Goal: Information Seeking & Learning: Check status

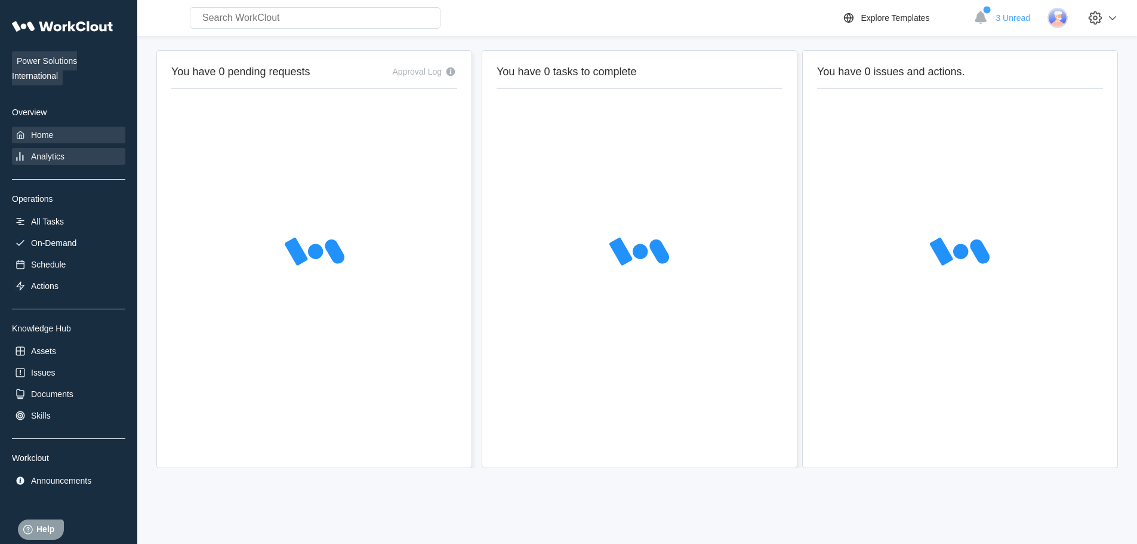
click at [45, 160] on div "Analytics" at bounding box center [47, 157] width 33 height 10
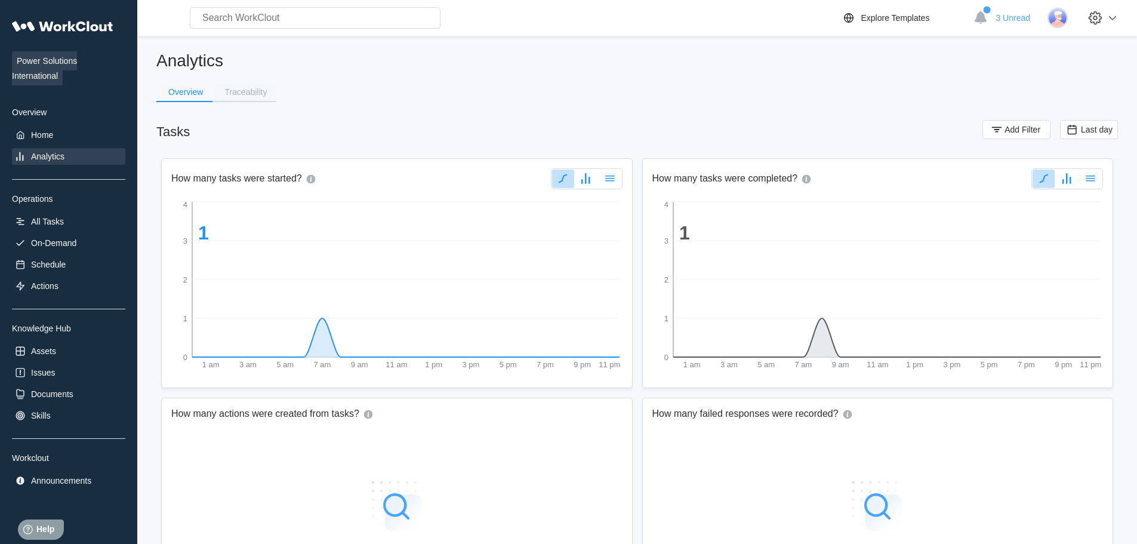
click at [242, 91] on div "Traceability" at bounding box center [245, 92] width 42 height 8
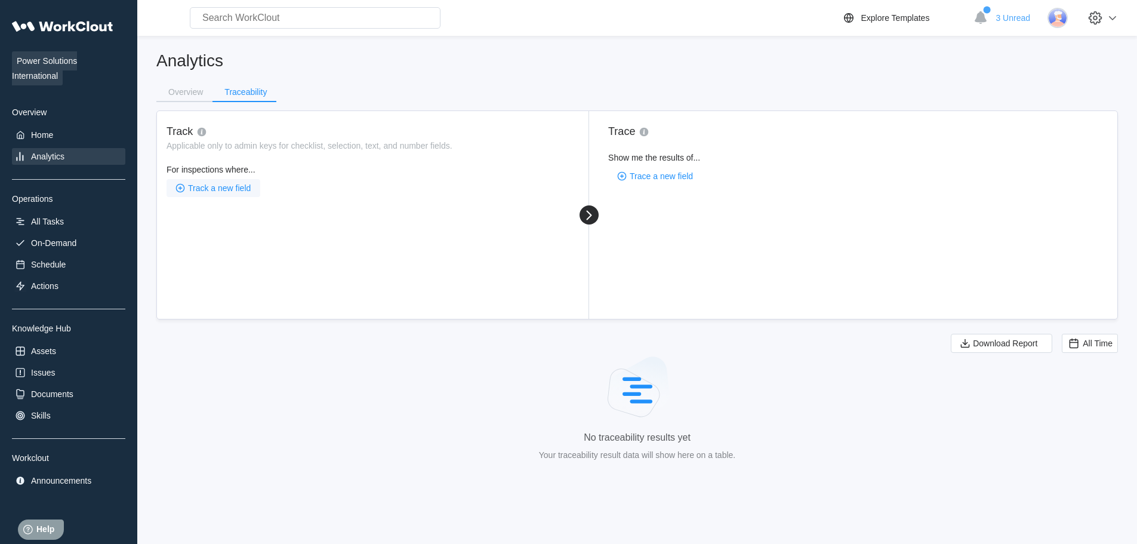
click at [209, 188] on span "Track a new field" at bounding box center [219, 188] width 63 height 8
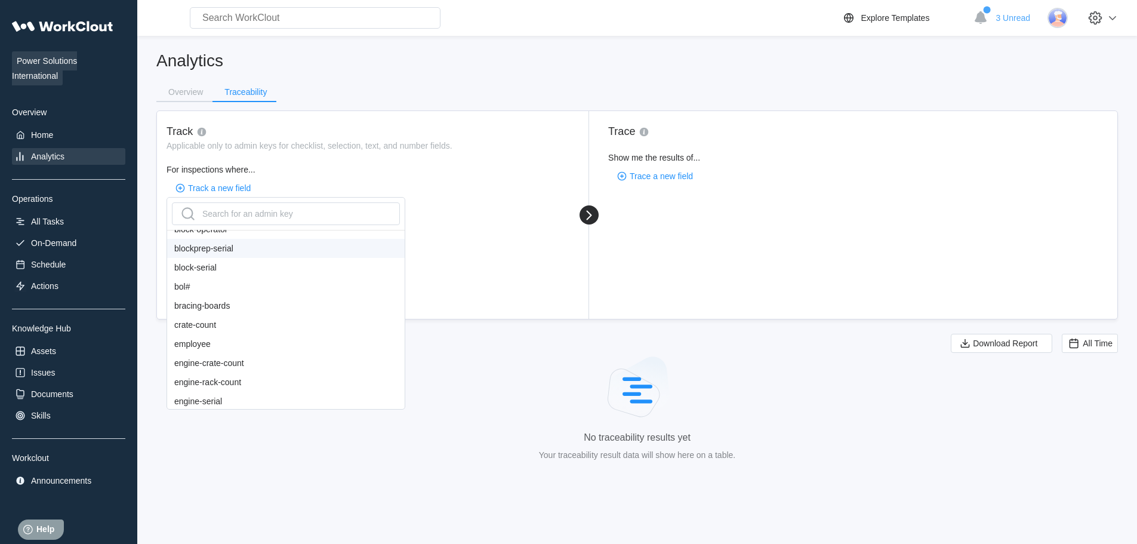
scroll to position [239, 0]
click at [200, 274] on div "bol#" at bounding box center [285, 270] width 237 height 19
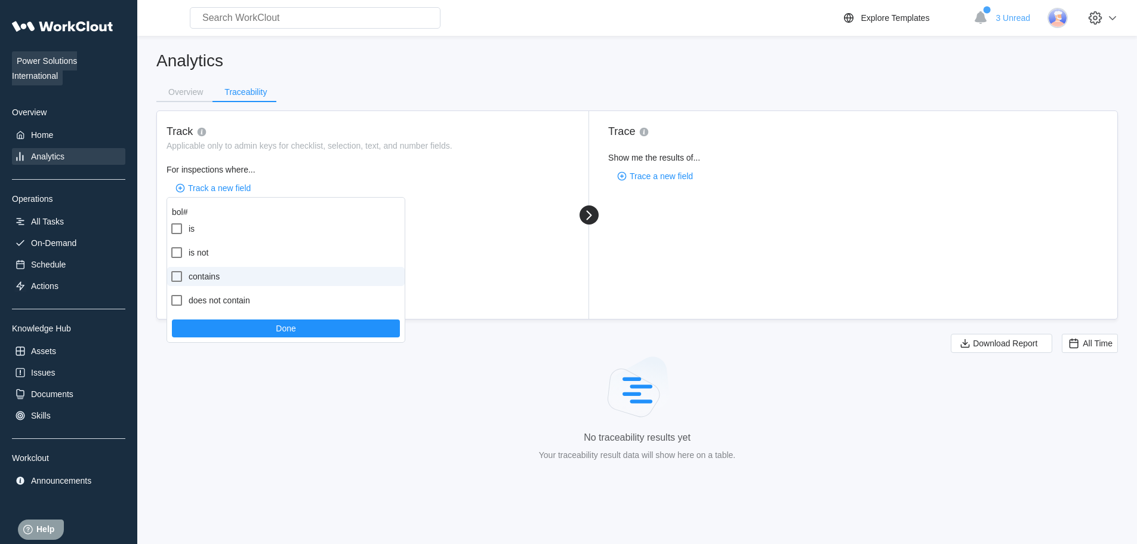
click at [209, 278] on label "contains" at bounding box center [285, 276] width 237 height 19
click at [170, 270] on input "contains" at bounding box center [169, 269] width 1 height 1
checkbox input "true"
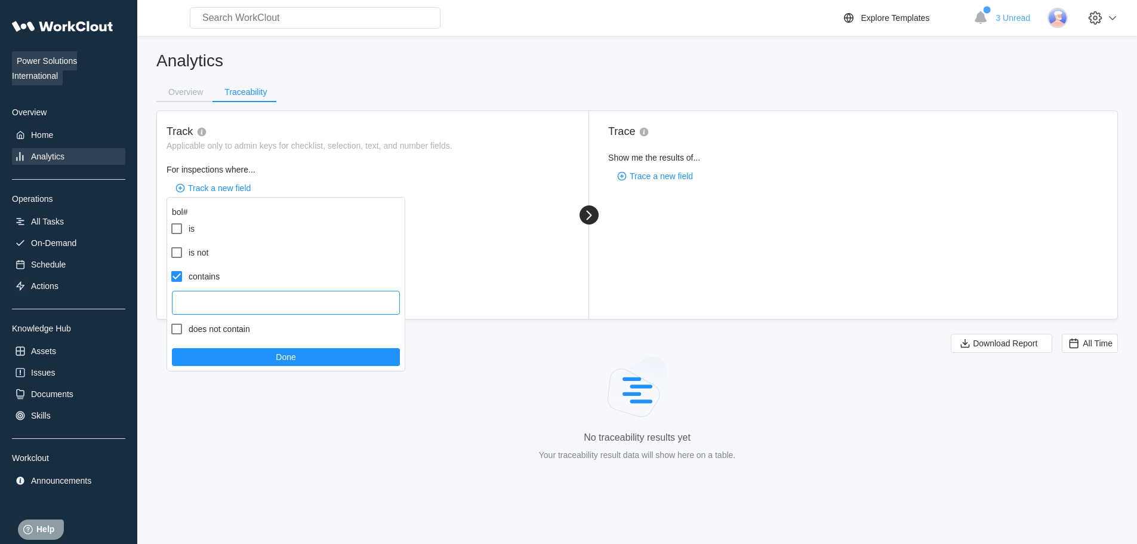
click at [243, 295] on input "text" at bounding box center [286, 303] width 228 height 24
paste input "525531769"
type input "525531769"
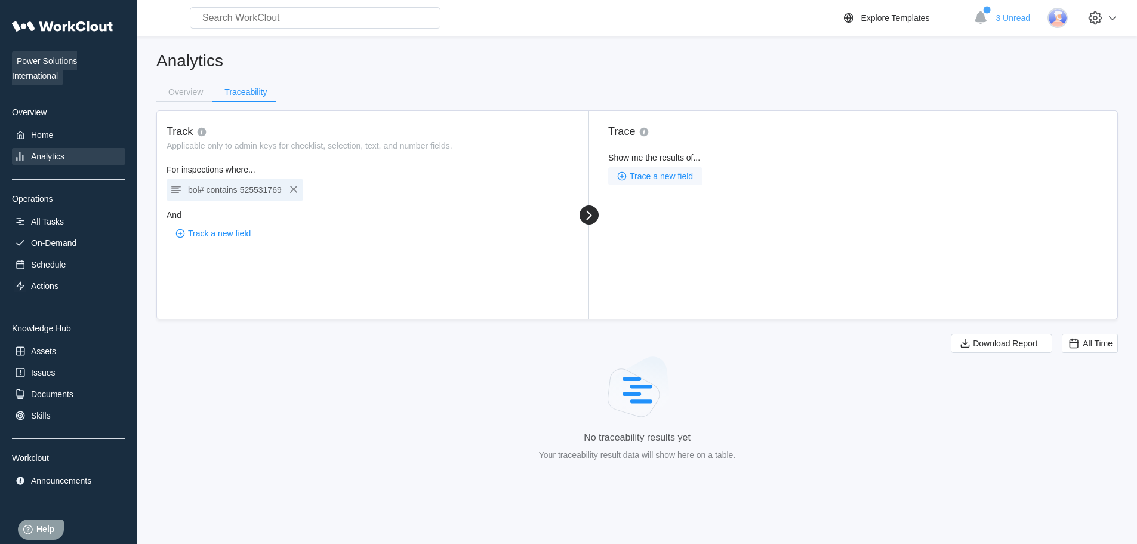
click at [645, 184] on button "Trace a new field" at bounding box center [655, 176] width 94 height 18
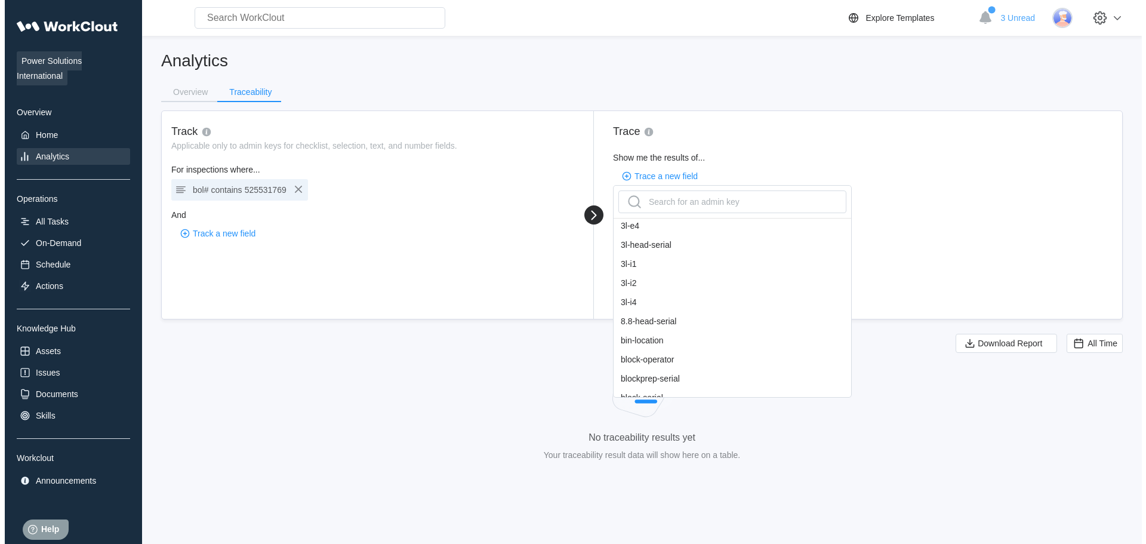
scroll to position [179, 0]
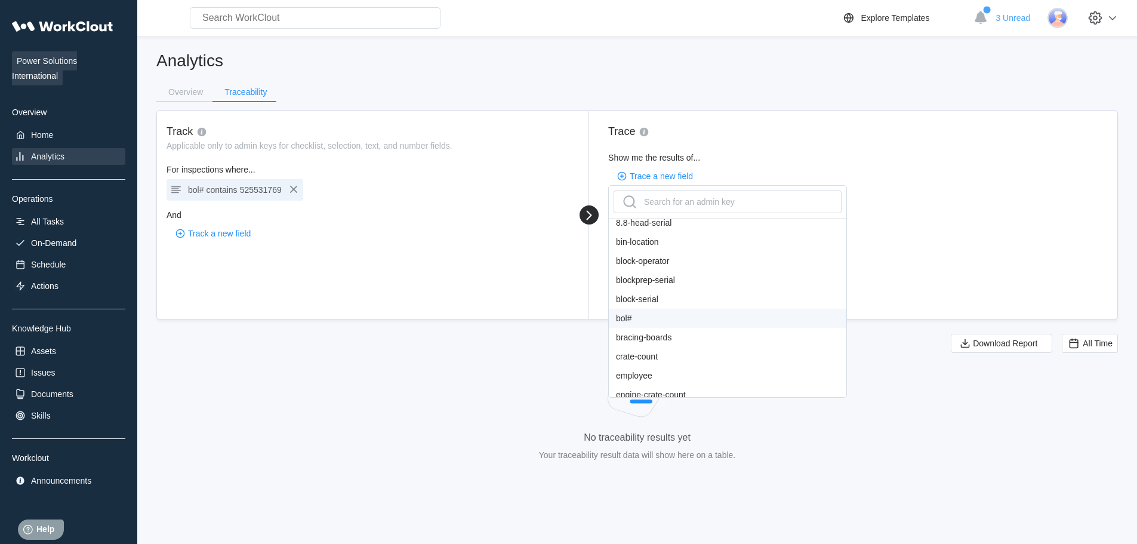
click at [647, 317] on div "bol#" at bounding box center [727, 317] width 237 height 19
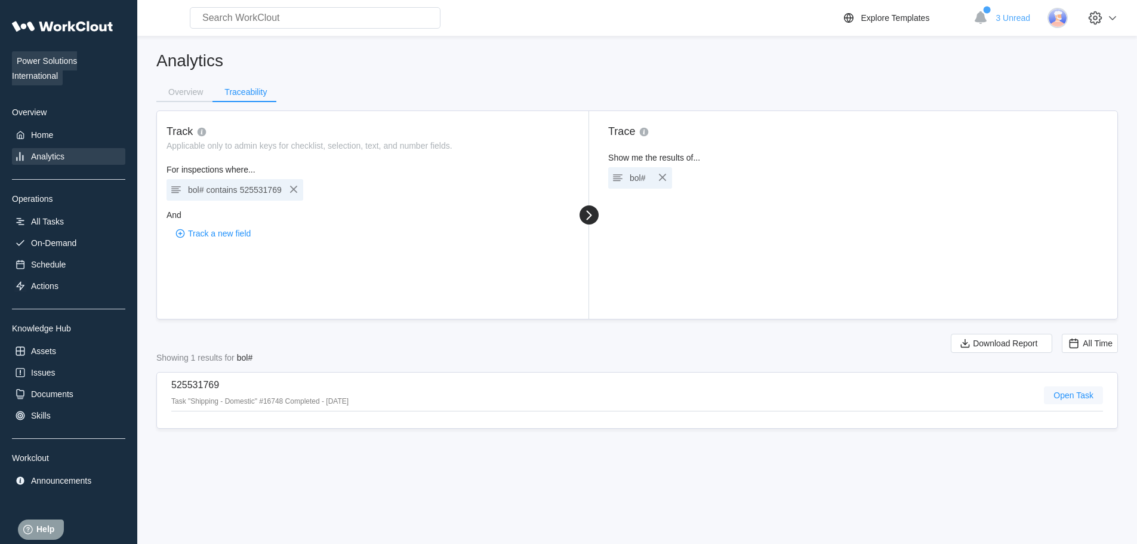
click at [1070, 396] on span "Open Task" at bounding box center [1073, 395] width 40 height 8
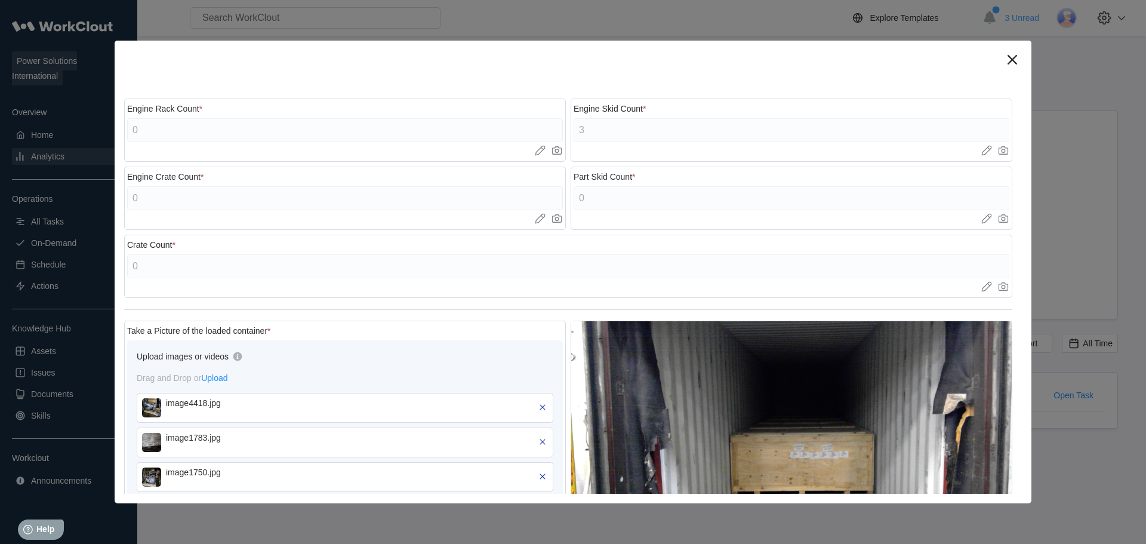
scroll to position [537, 0]
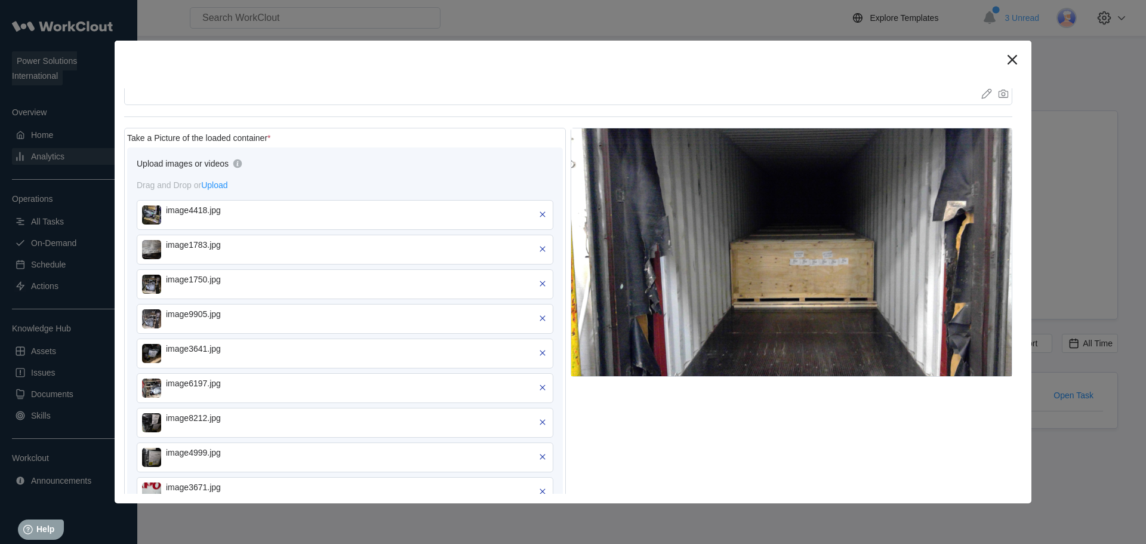
click at [146, 213] on img at bounding box center [151, 214] width 19 height 19
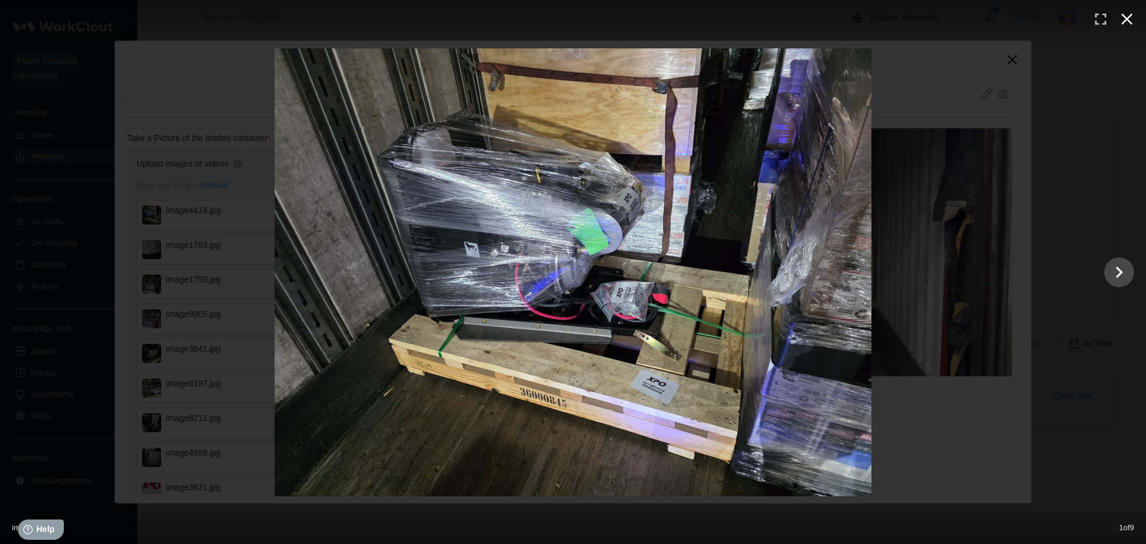
click at [1123, 21] on icon "button" at bounding box center [1126, 19] width 11 height 11
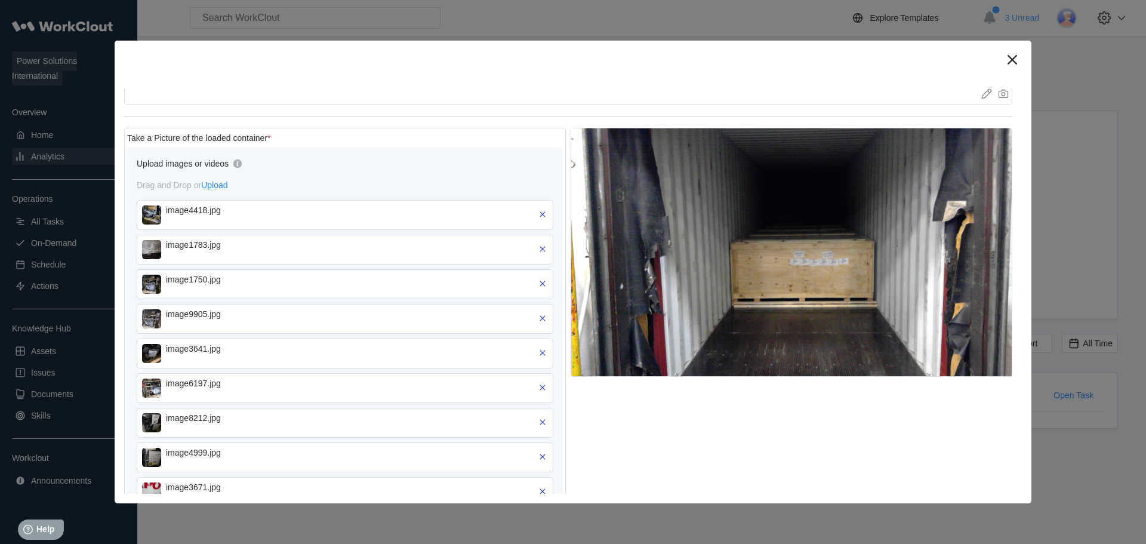
click at [151, 258] on img at bounding box center [151, 249] width 19 height 19
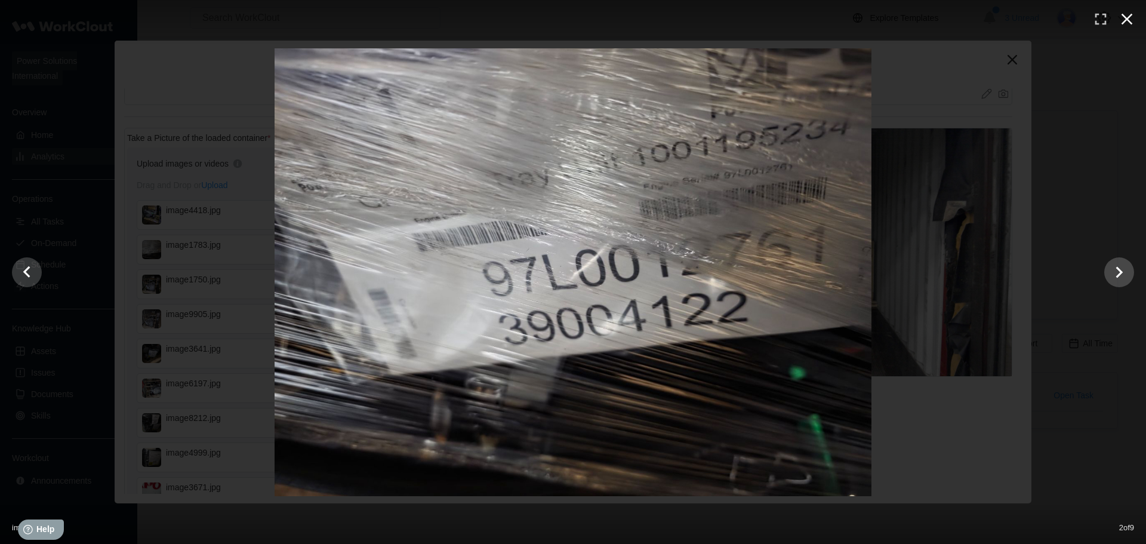
click at [1125, 27] on icon "button" at bounding box center [1126, 19] width 19 height 19
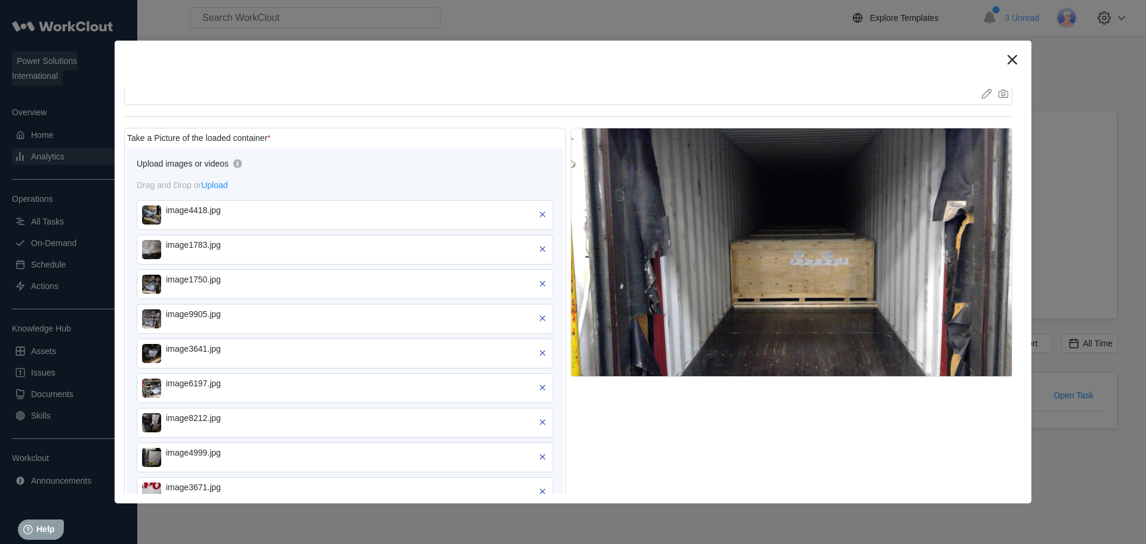
click at [151, 278] on img at bounding box center [151, 283] width 19 height 19
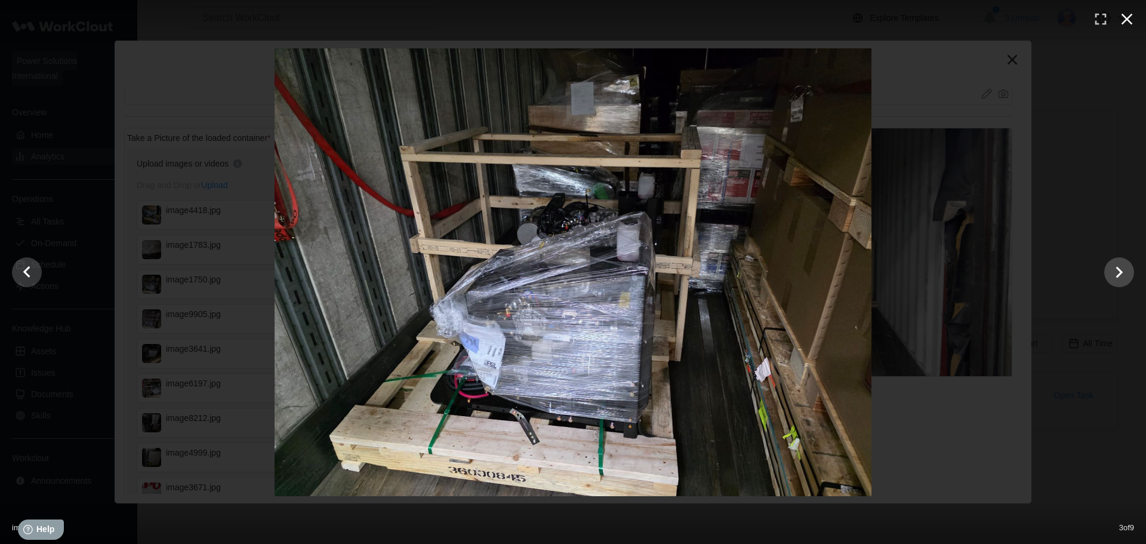
click at [1121, 20] on icon "button" at bounding box center [1126, 19] width 19 height 19
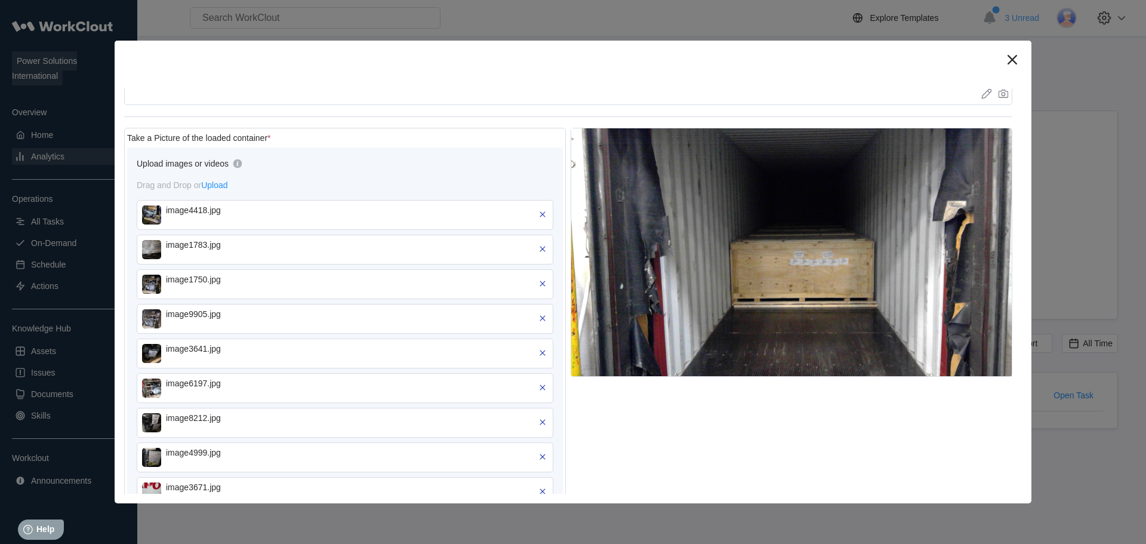
click at [154, 320] on img at bounding box center [151, 318] width 19 height 19
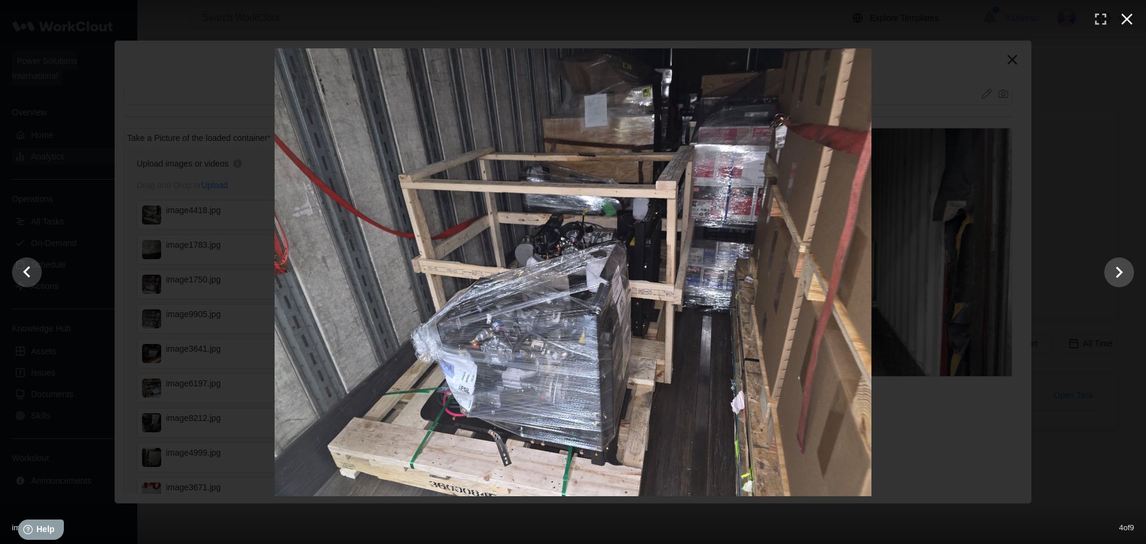
click at [1123, 21] on icon "button" at bounding box center [1126, 19] width 11 height 11
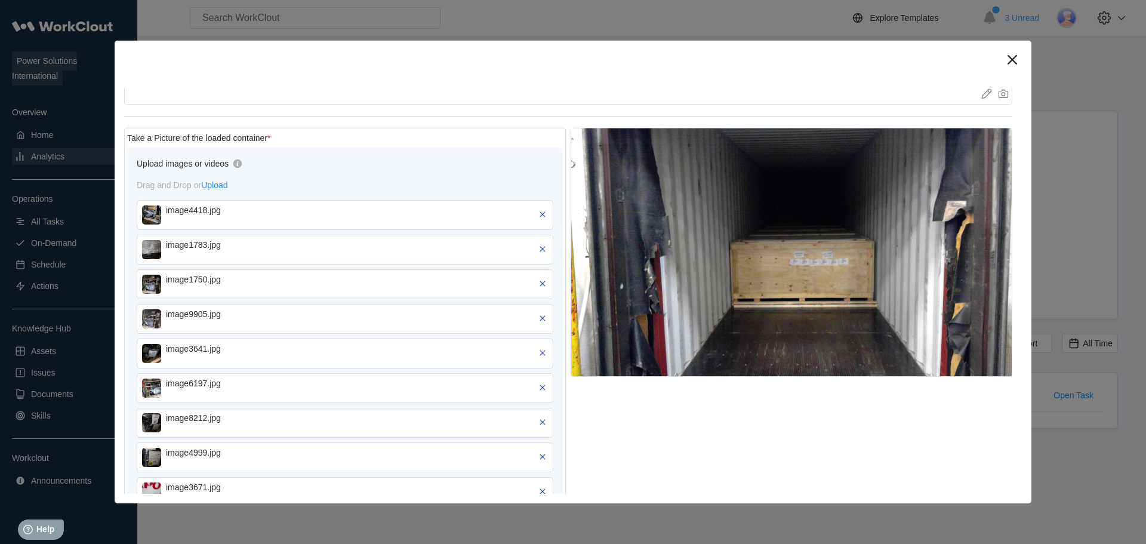
click at [152, 387] on img at bounding box center [151, 387] width 19 height 19
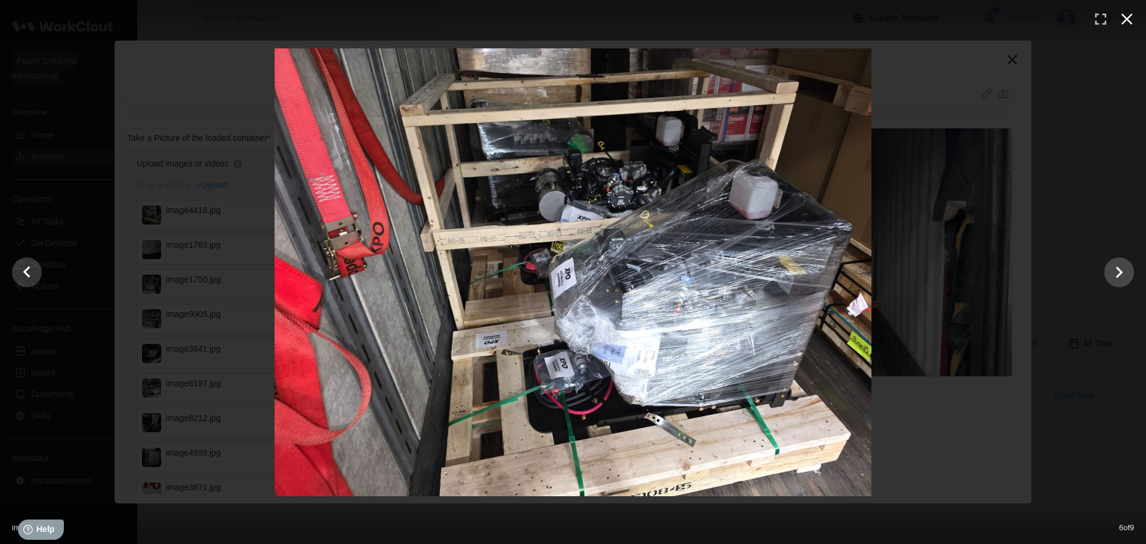
click at [1131, 11] on icon "button" at bounding box center [1126, 19] width 19 height 19
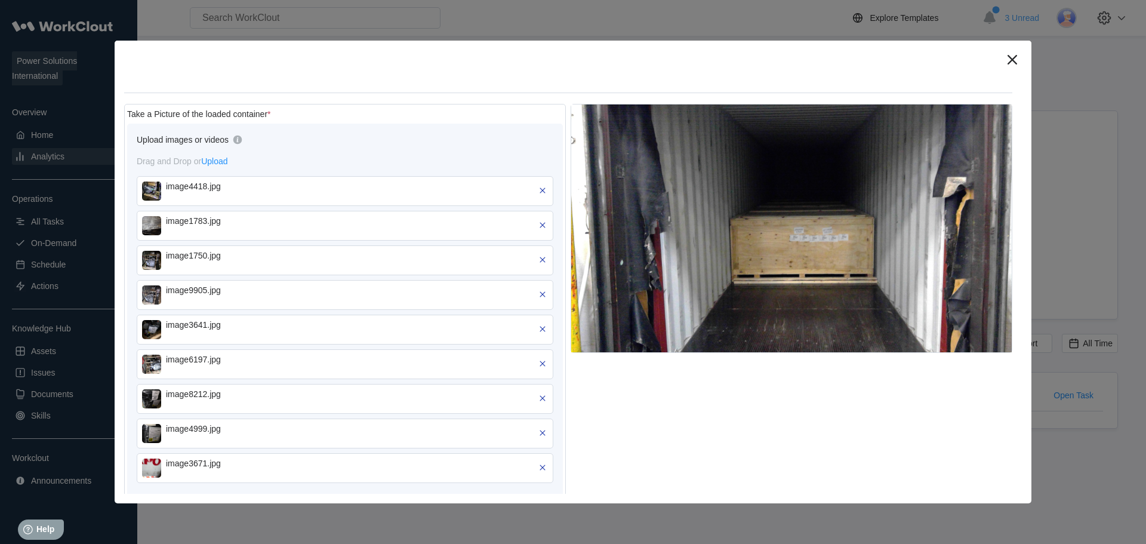
scroll to position [597, 0]
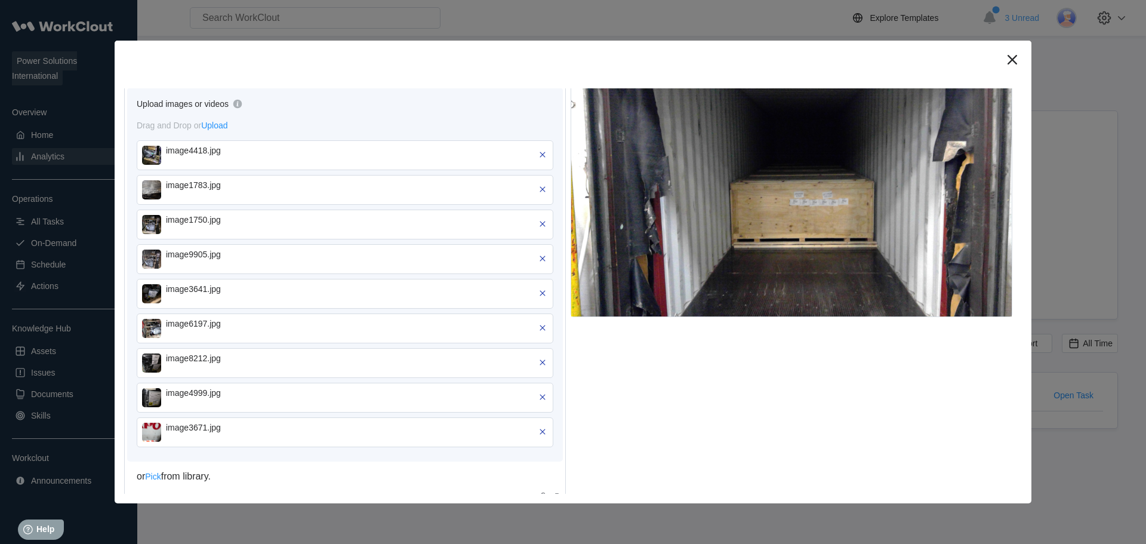
click at [150, 408] on div "image4999.jpg" at bounding box center [345, 397] width 416 height 30
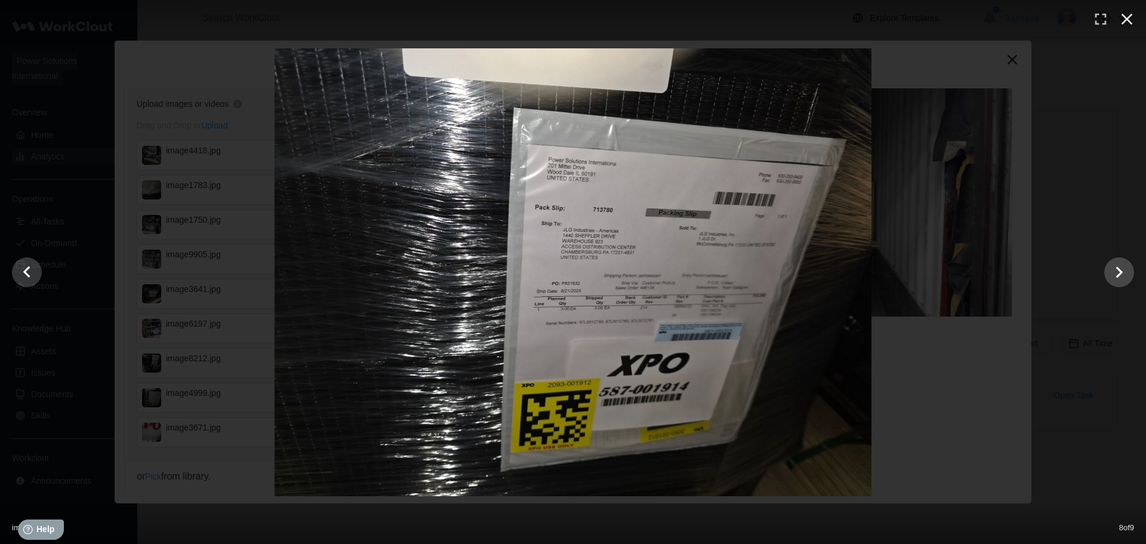
click at [1126, 20] on icon "button" at bounding box center [1126, 19] width 11 height 11
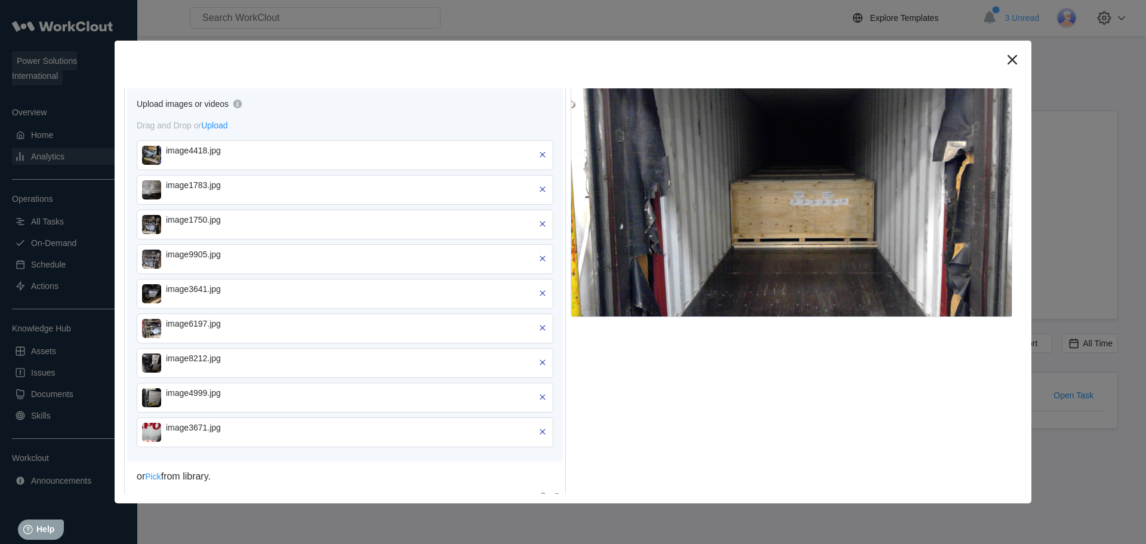
click at [152, 162] on img at bounding box center [151, 155] width 19 height 19
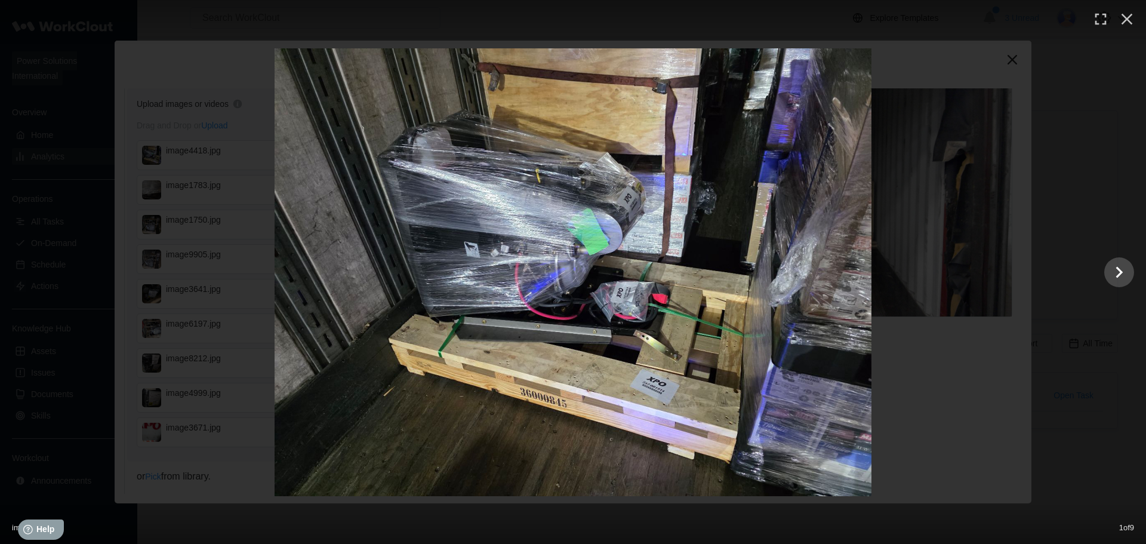
click at [631, 312] on img at bounding box center [572, 271] width 597 height 447
